Goal: Contribute content

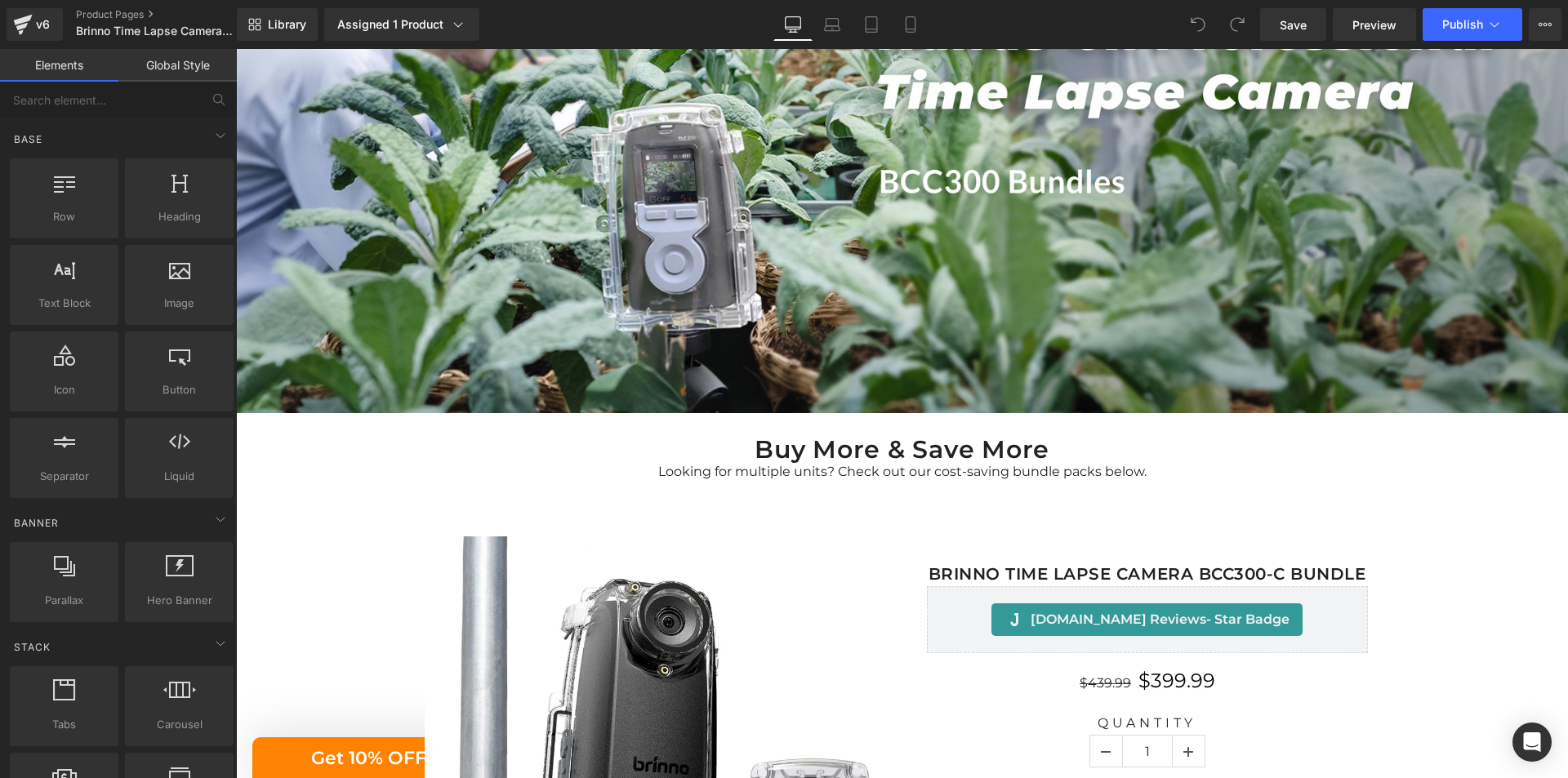
scroll to position [408, 0]
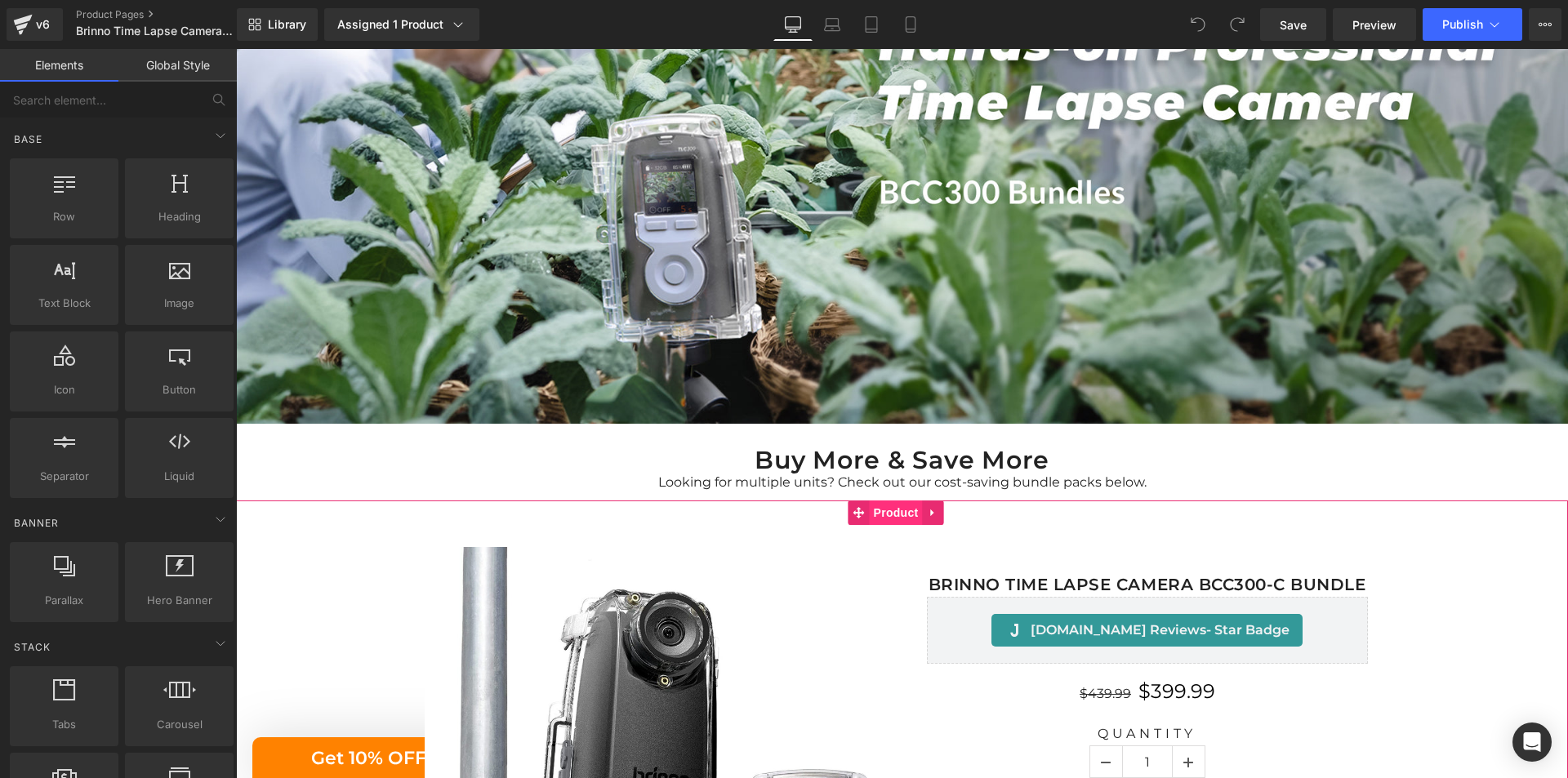
click at [893, 514] on span "Product" at bounding box center [896, 513] width 53 height 24
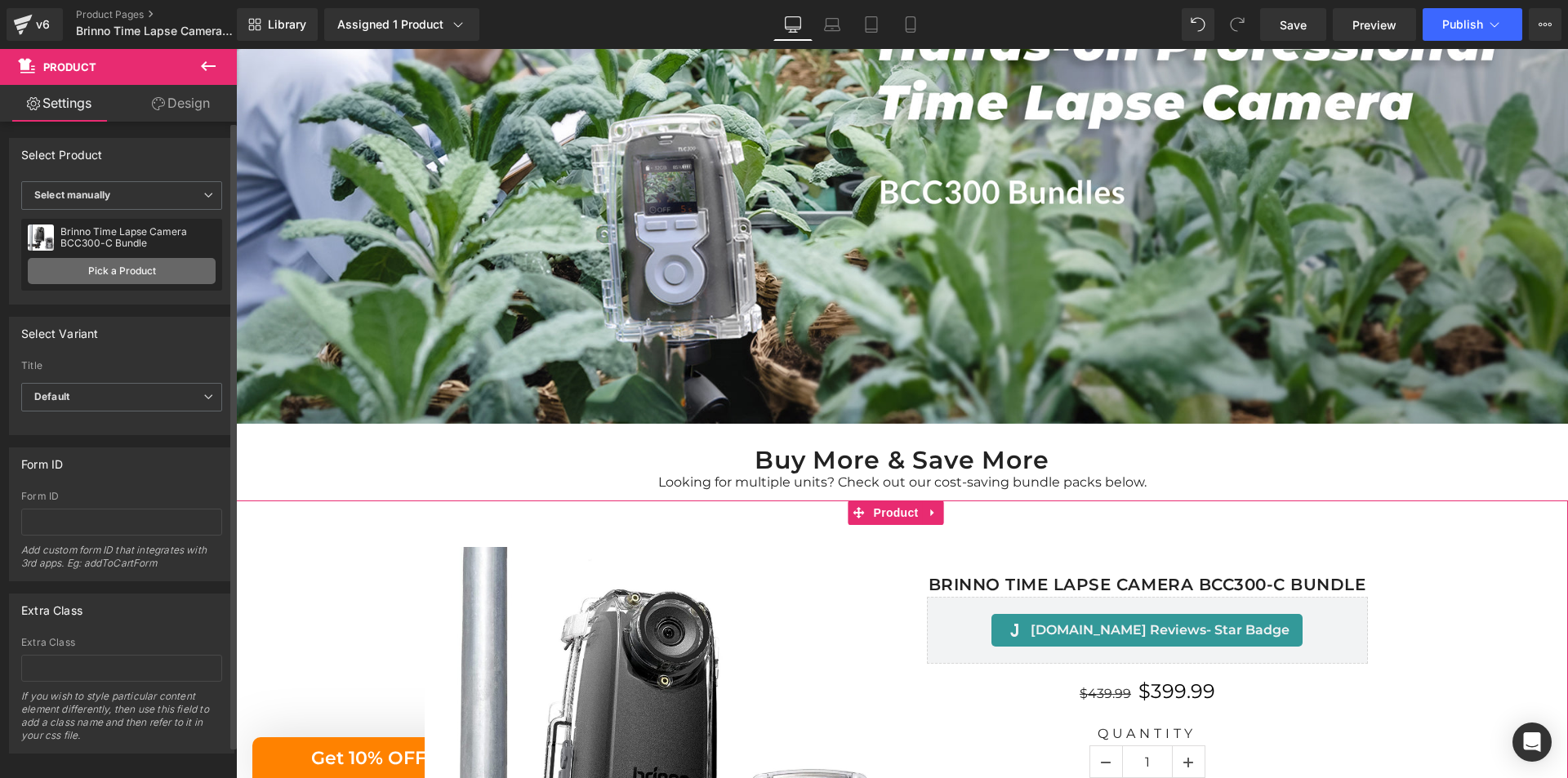
click at [151, 271] on link "Pick a Product" at bounding box center [121, 271] width 188 height 26
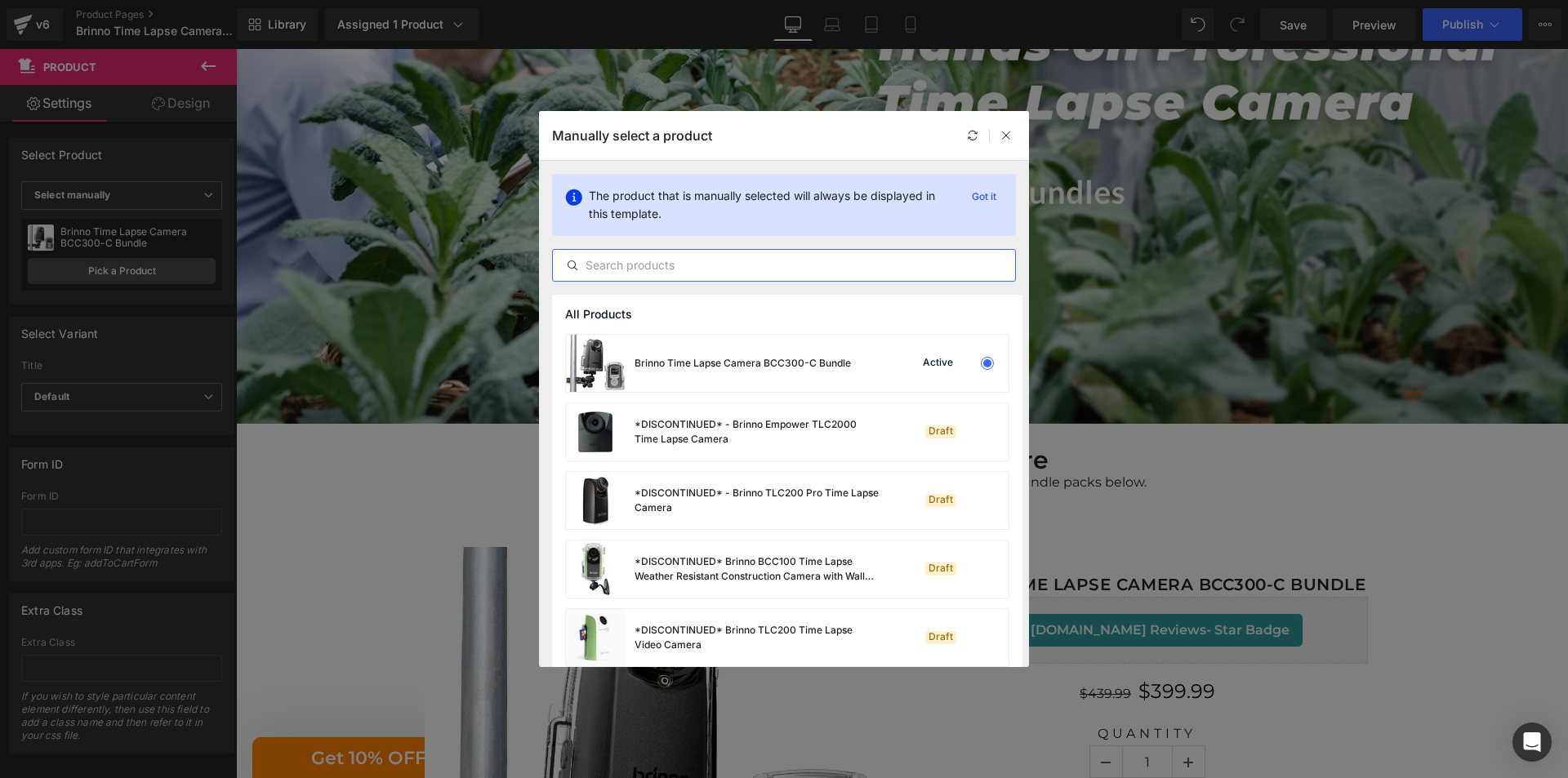
click at [757, 269] on input "text" at bounding box center [784, 265] width 462 height 20
paste input "Brinno Time Lapse Camera BCC300-C Bundle"
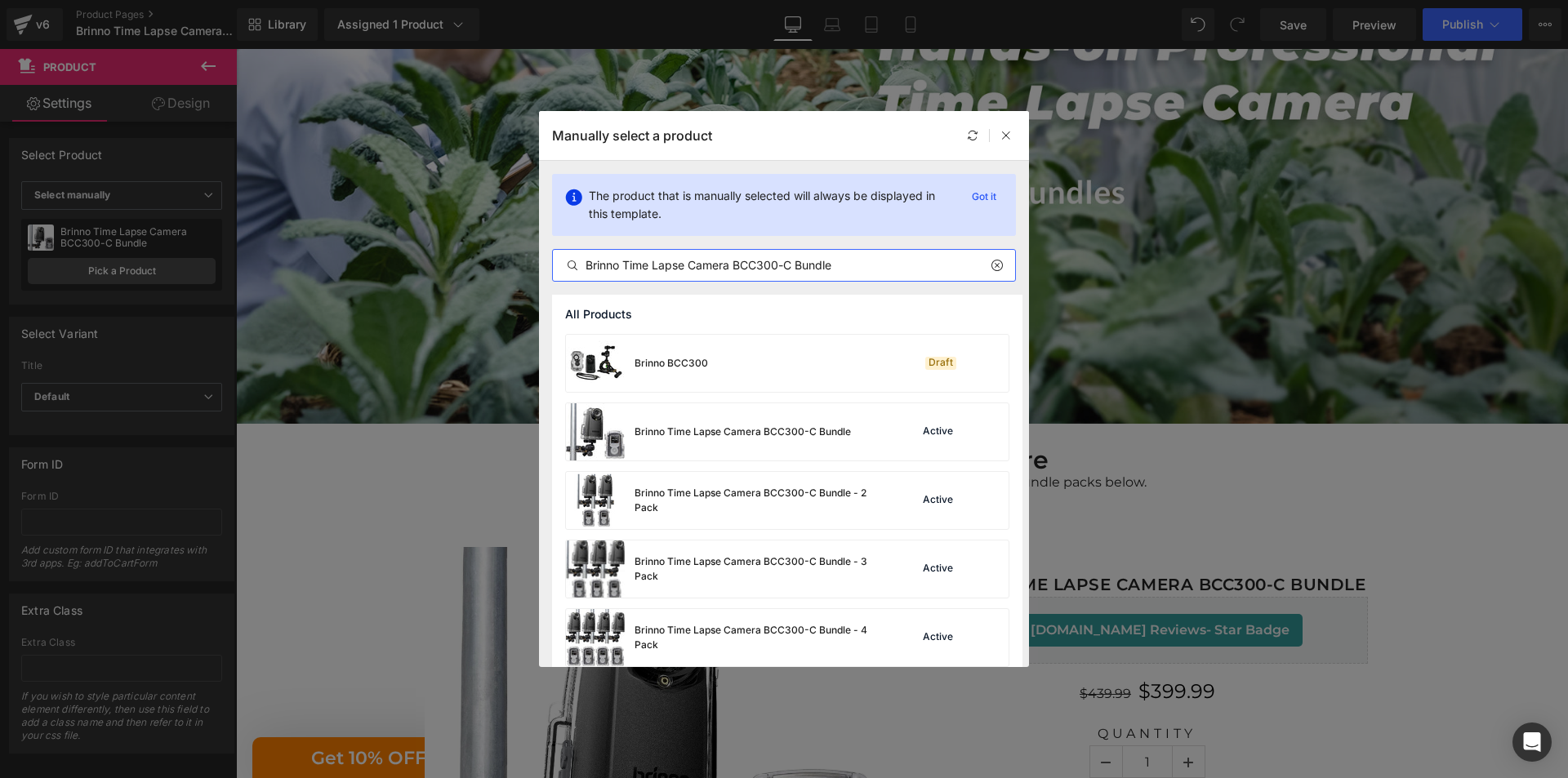
type input "Brinno Time Lapse Camera BCC300-C Bundle"
click at [731, 453] on div "Brinno Time Lapse Camera BCC300-C Bundle" at bounding box center [708, 431] width 285 height 57
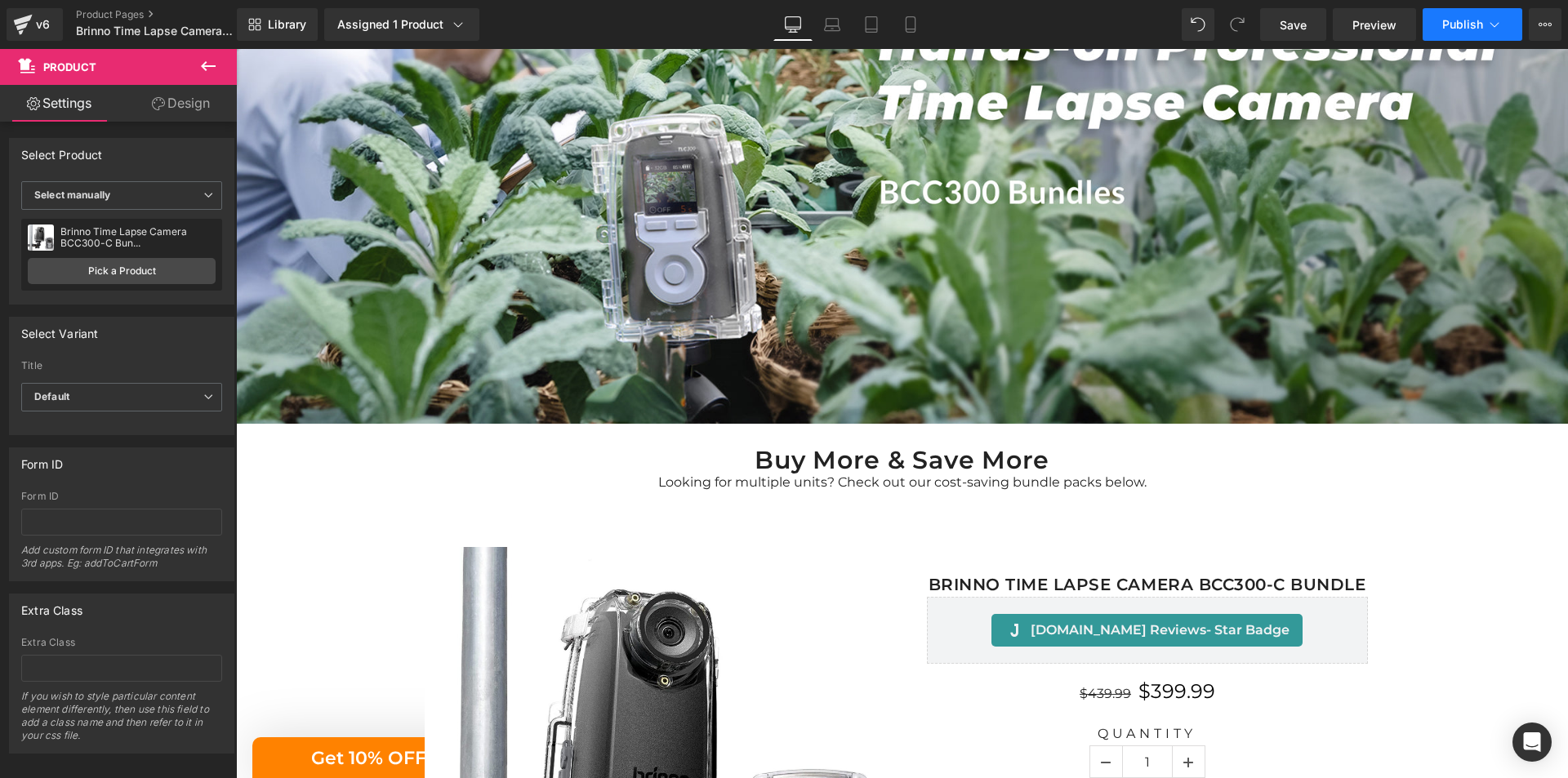
click at [1472, 28] on span "Publish" at bounding box center [1463, 24] width 41 height 13
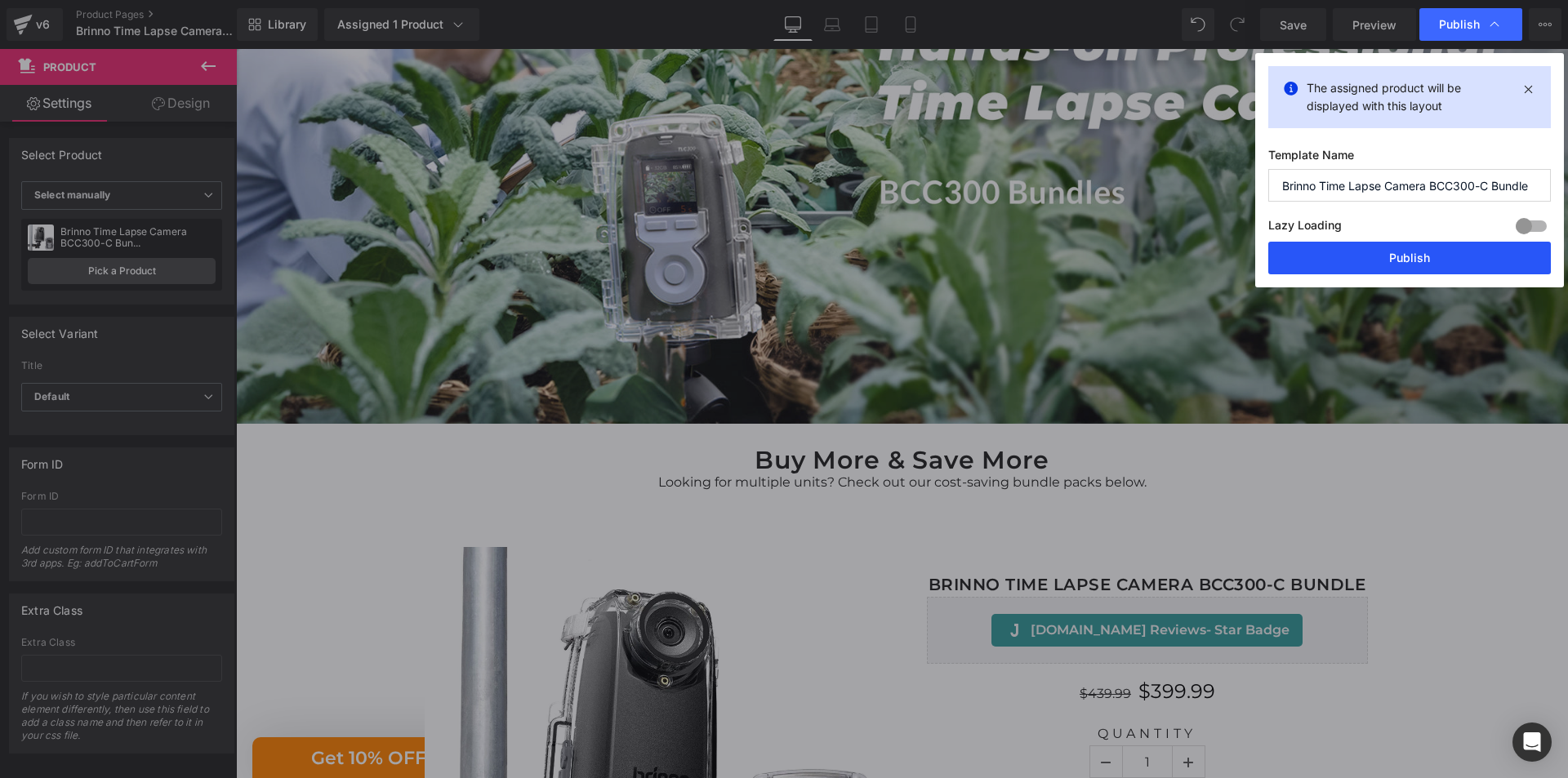
click at [1420, 269] on button "Publish" at bounding box center [1409, 258] width 283 height 33
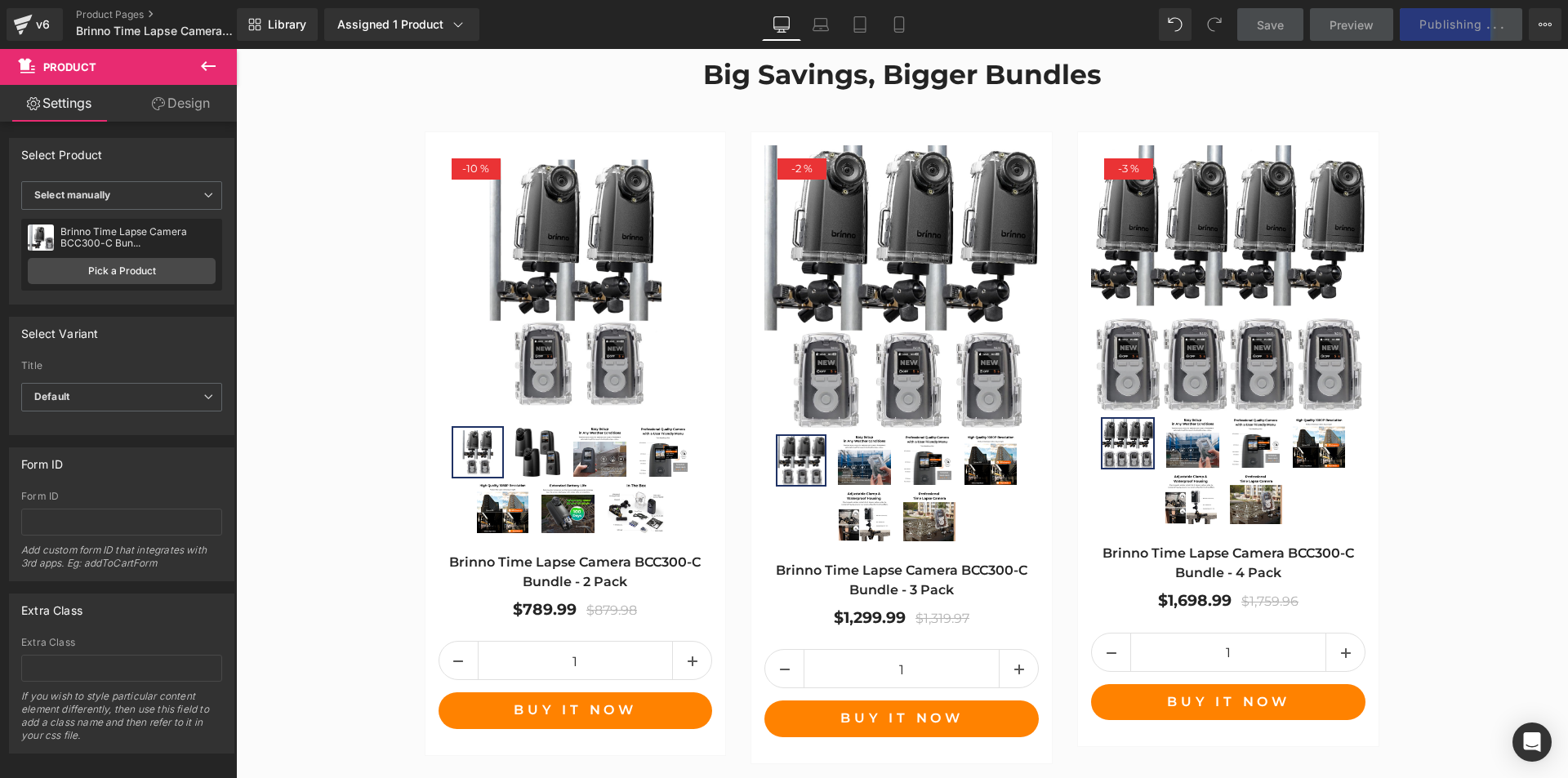
scroll to position [2369, 0]
